Goal: Transaction & Acquisition: Download file/media

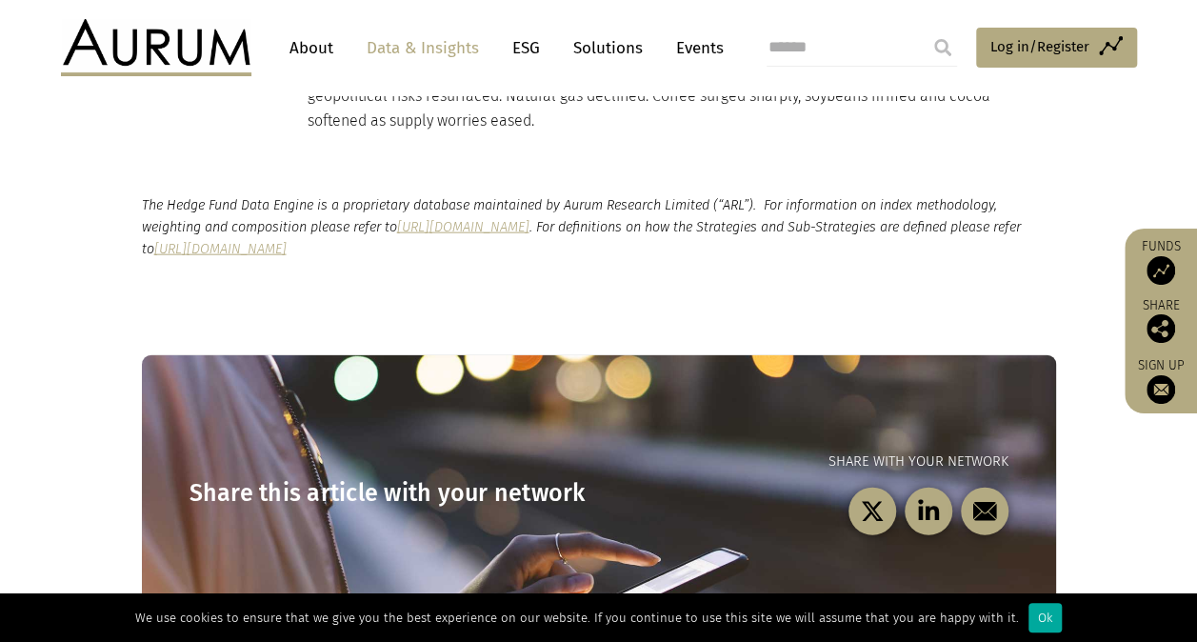
scroll to position [2080, 0]
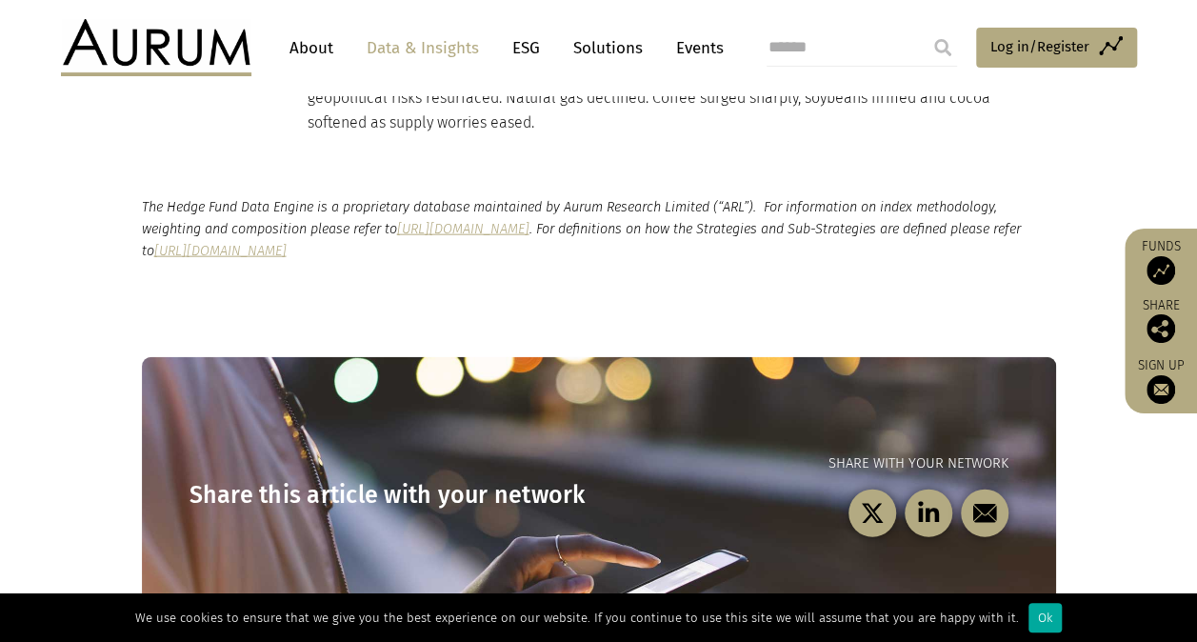
click at [827, 59] on input "search" at bounding box center [862, 48] width 190 height 38
type input "**********"
click at [924, 29] on input "submit" at bounding box center [943, 48] width 38 height 38
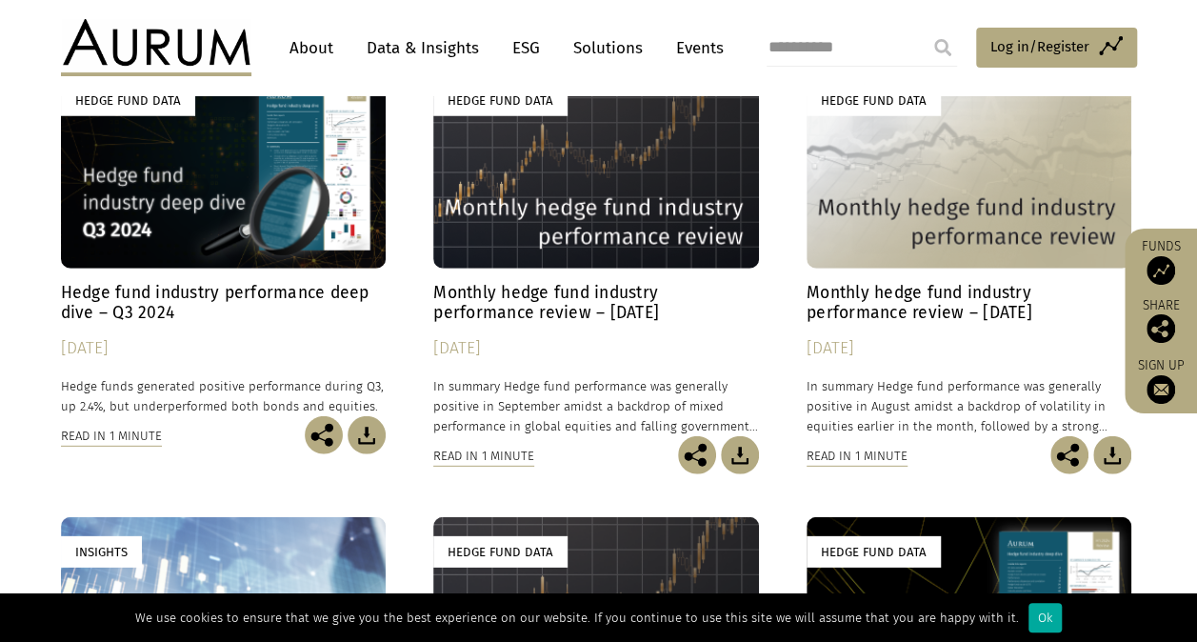
scroll to position [2545, 0]
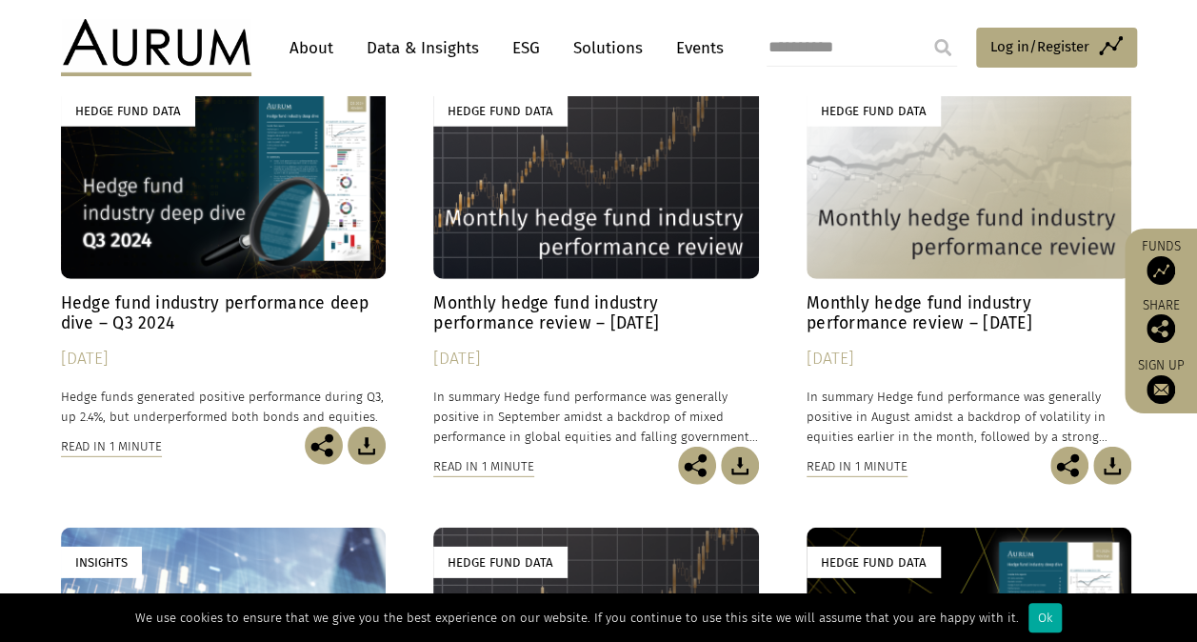
click at [146, 293] on h4 "Hedge fund industry performance deep dive – Q3 2024" at bounding box center [224, 313] width 326 height 40
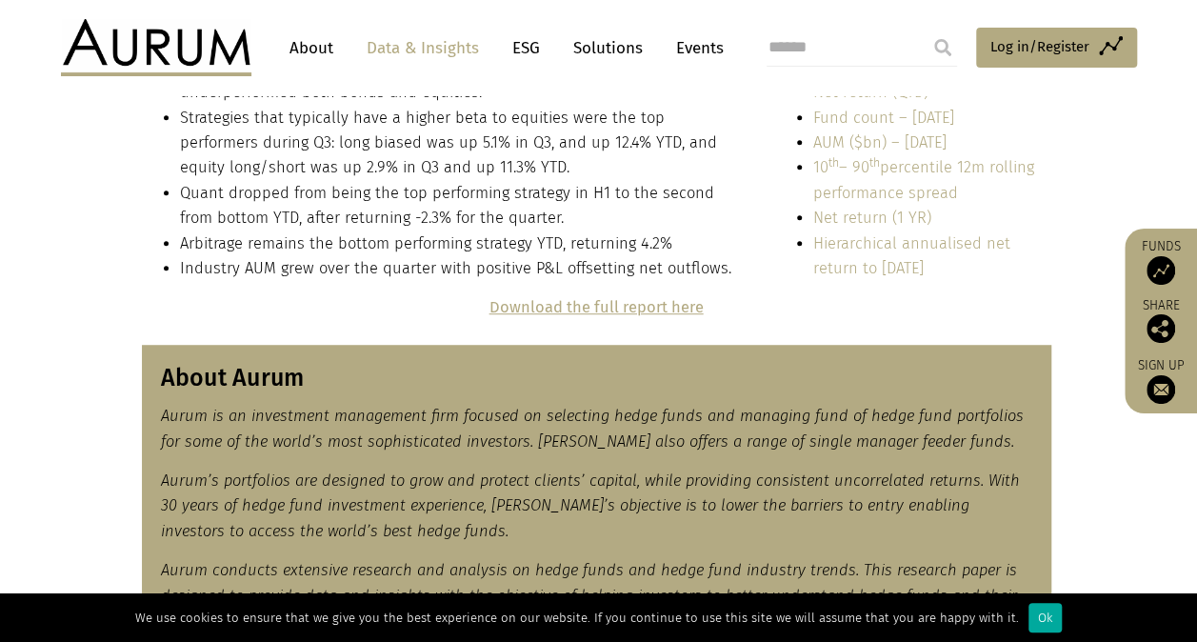
scroll to position [492, 0]
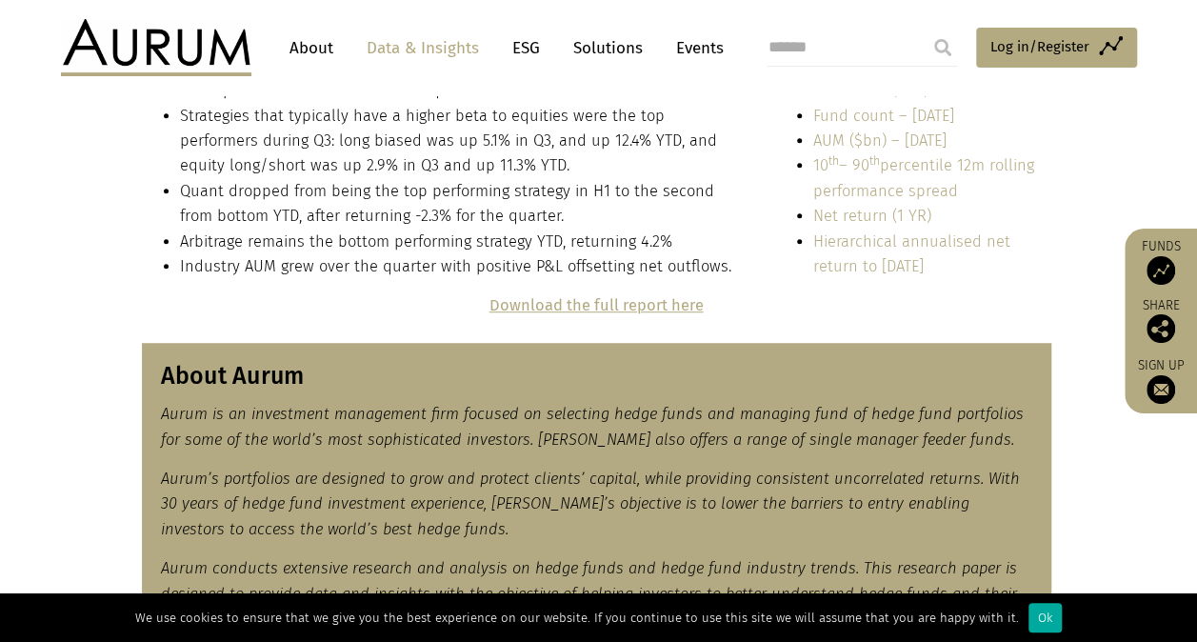
click at [568, 309] on strong "Download the full report here" at bounding box center [597, 305] width 214 height 18
